Goal: Task Accomplishment & Management: Manage account settings

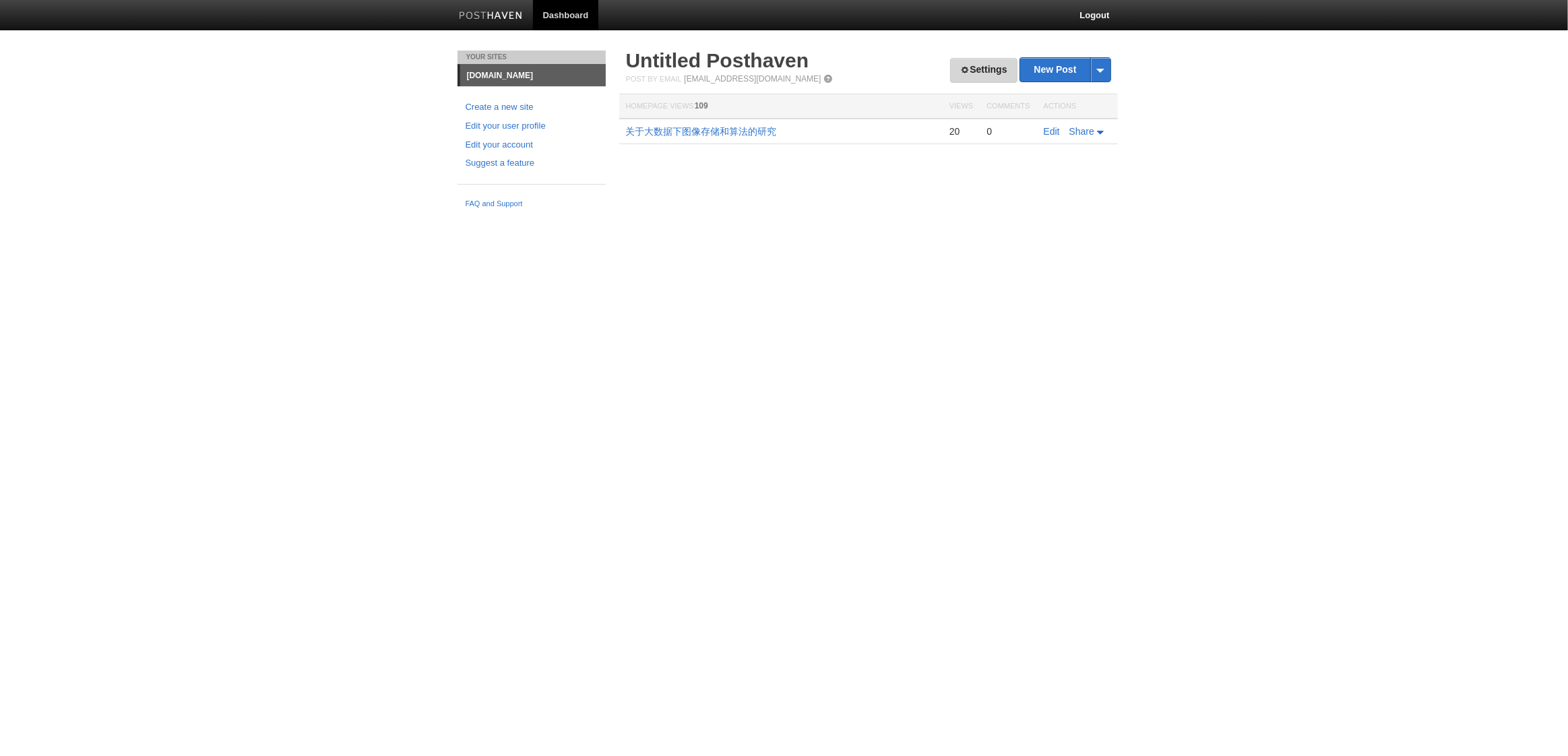
click at [976, 70] on link "Settings" at bounding box center [983, 71] width 67 height 25
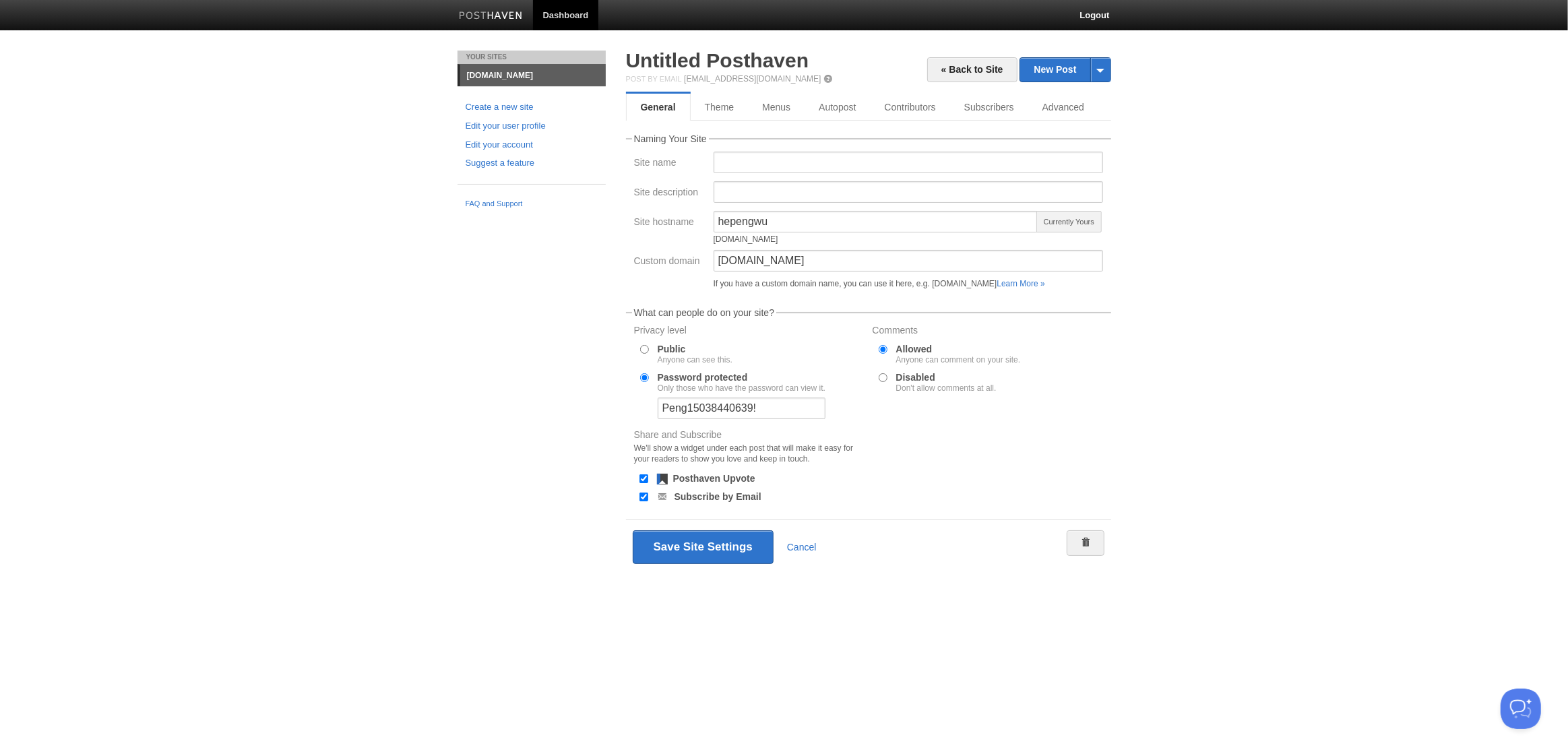
click at [652, 345] on div "Public Anyone can see this." at bounding box center [749, 354] width 233 height 23
click at [646, 348] on input "Public Anyone can see this." at bounding box center [644, 349] width 9 height 9
radio input "true"
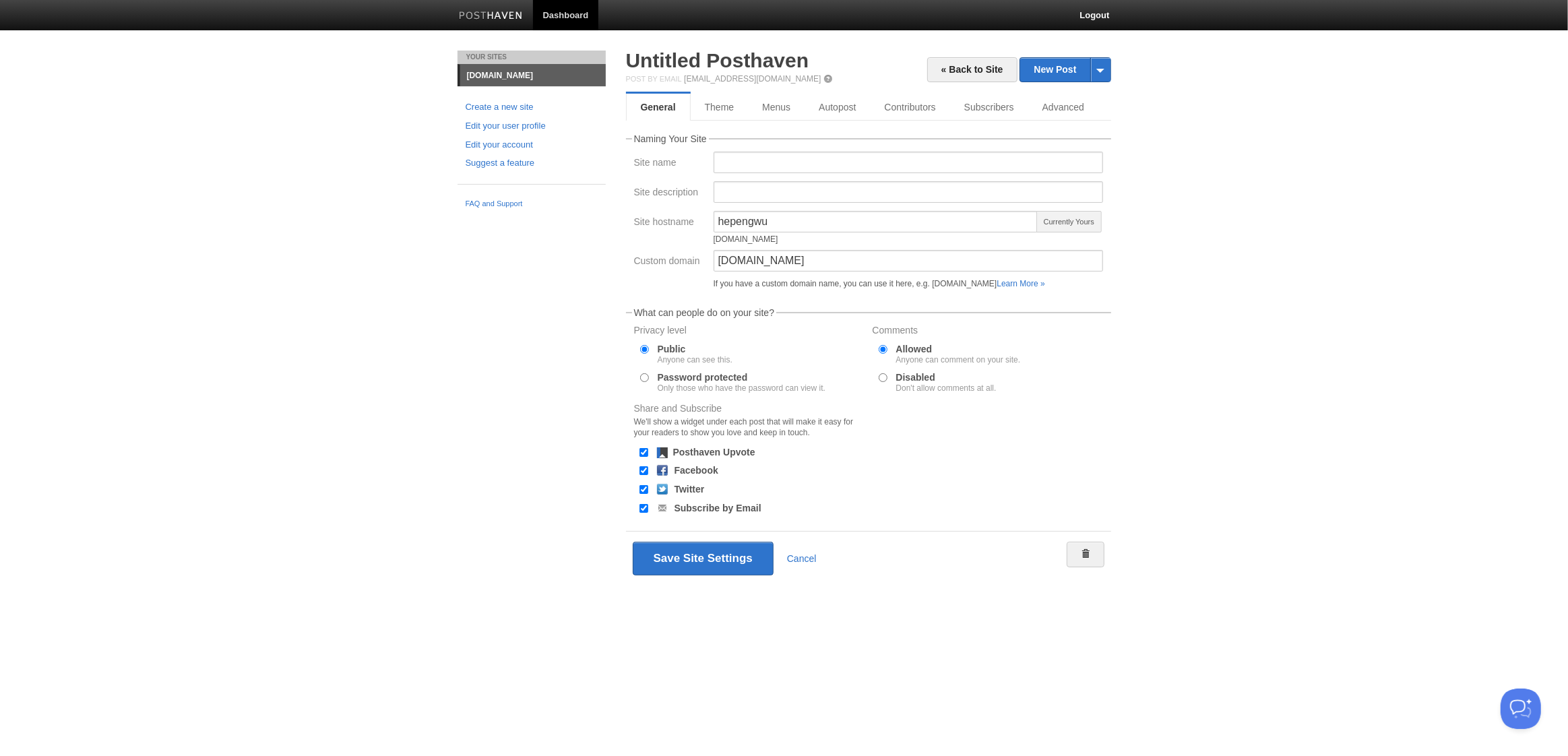
click at [886, 352] on input "Allowed Anyone can comment on your site." at bounding box center [883, 349] width 9 height 9
click at [710, 561] on button "Save Site Settings" at bounding box center [703, 558] width 141 height 34
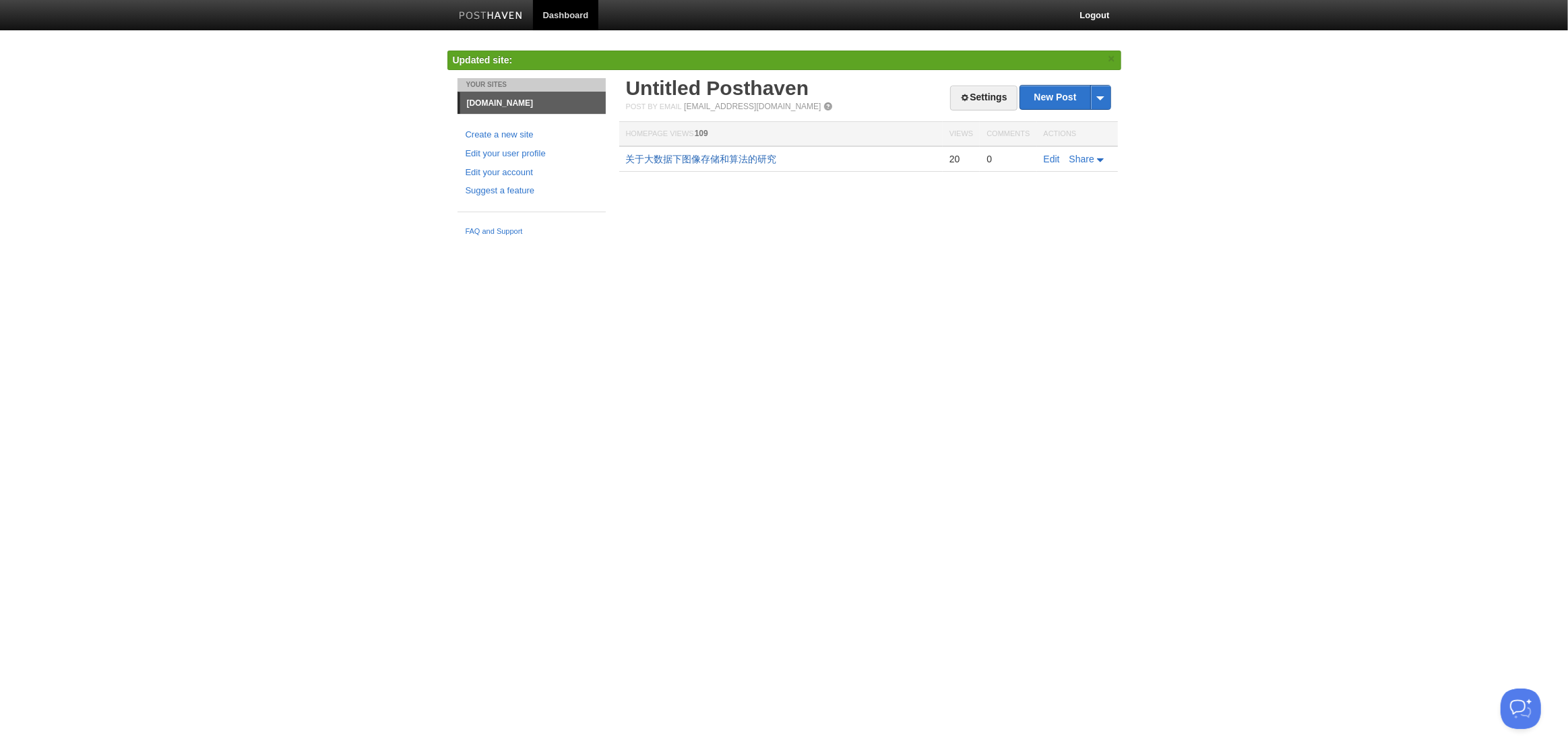
click at [725, 159] on link "关于大数据下图像存储和算法的研究" at bounding box center [702, 159] width 151 height 11
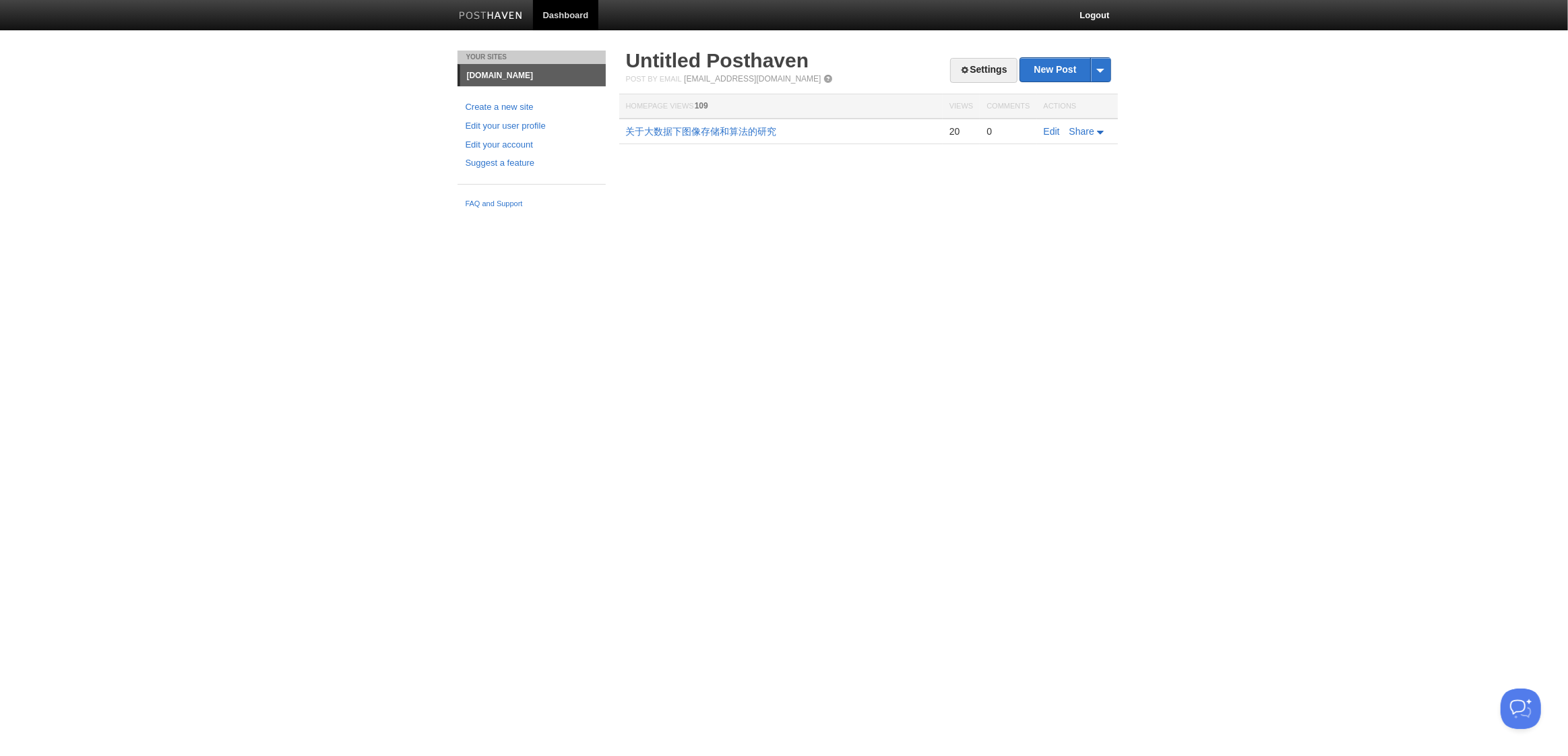
click at [288, 215] on html "Dashboard Logout Updated site: × Your Sites [DOMAIN_NAME] Create a new site Edi…" at bounding box center [784, 108] width 1568 height 215
click at [525, 215] on html "Dashboard Logout Updated site: × Your Sites [DOMAIN_NAME] Create a new site Edi…" at bounding box center [784, 108] width 1568 height 215
